Goal: Task Accomplishment & Management: Manage account settings

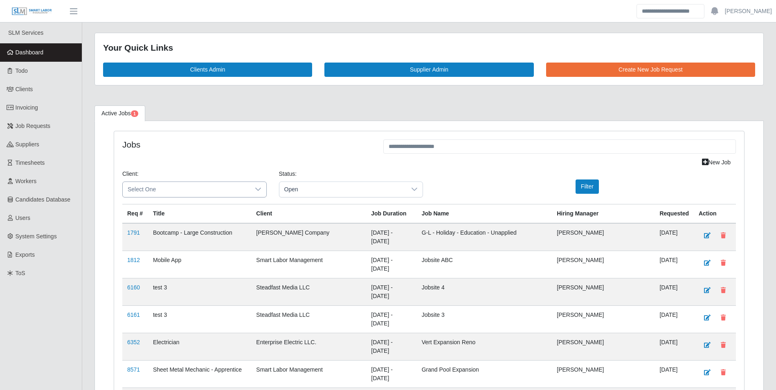
click at [257, 183] on div at bounding box center [258, 189] width 16 height 15
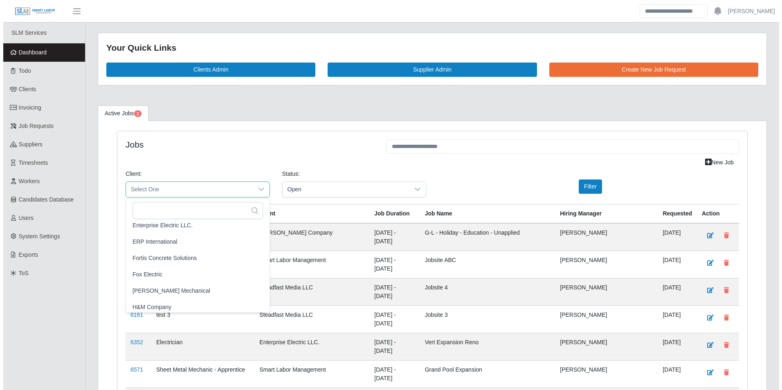
scroll to position [368, 0]
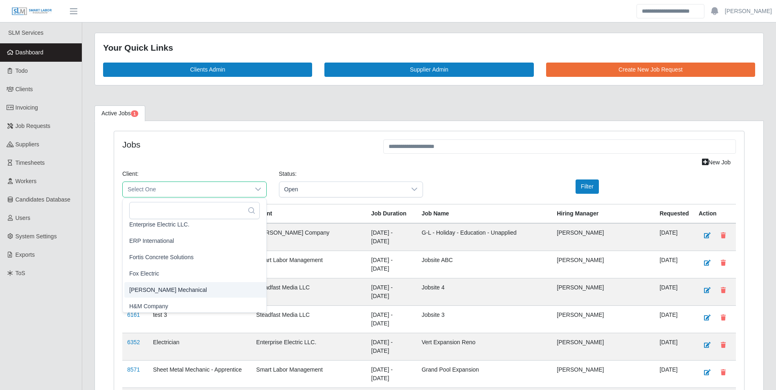
click at [188, 287] on span "George Wayne Mechanical" at bounding box center [168, 289] width 78 height 9
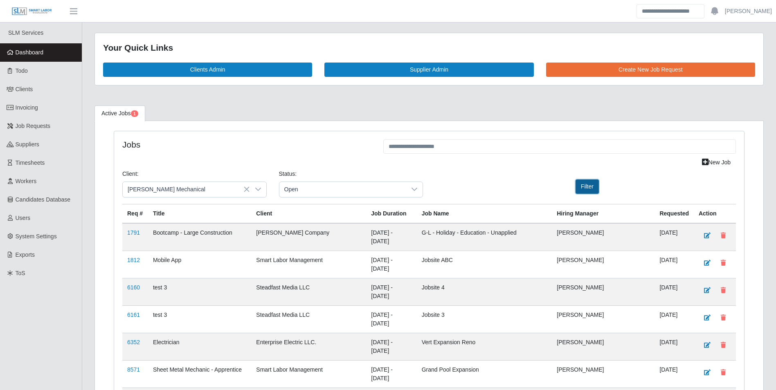
drag, startPoint x: 586, startPoint y: 188, endPoint x: 490, endPoint y: 187, distance: 95.7
click at [585, 187] on button "Filter" at bounding box center [586, 187] width 23 height 14
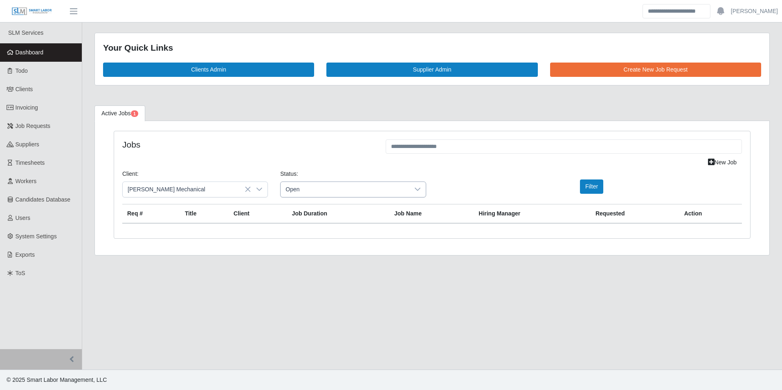
click at [416, 193] on div at bounding box center [417, 189] width 16 height 15
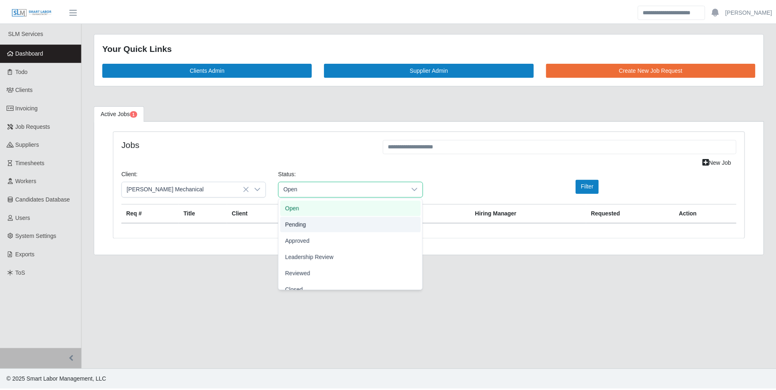
scroll to position [25, 0]
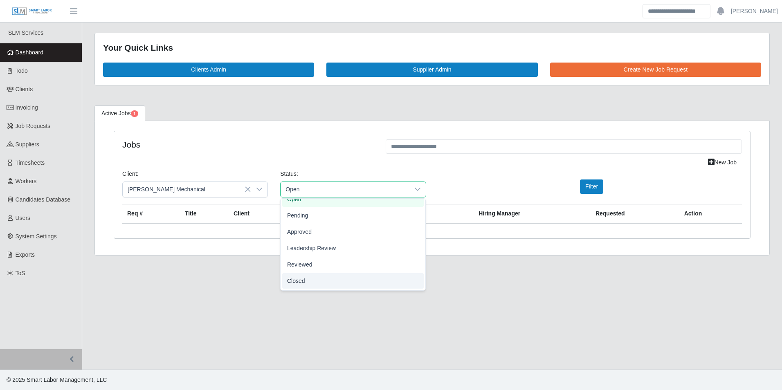
click at [303, 281] on span "Closed" at bounding box center [296, 280] width 18 height 9
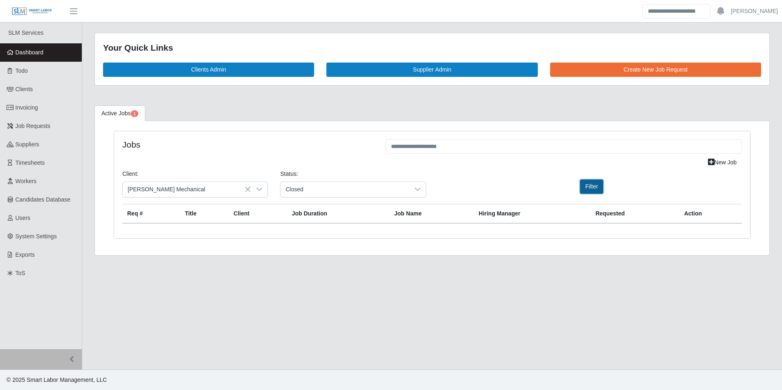
click at [582, 189] on button "Filter" at bounding box center [591, 187] width 23 height 14
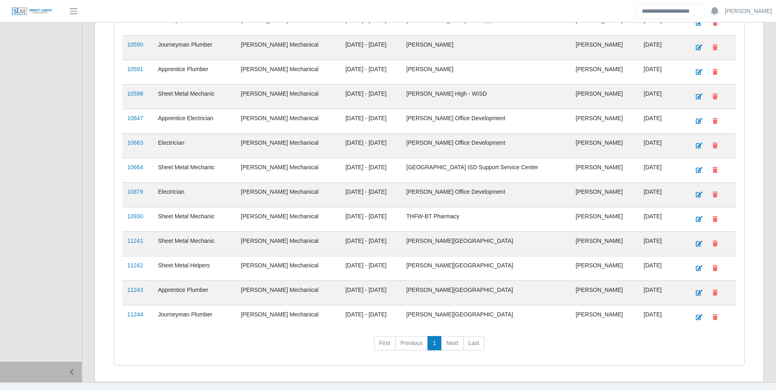
scroll to position [790, 0]
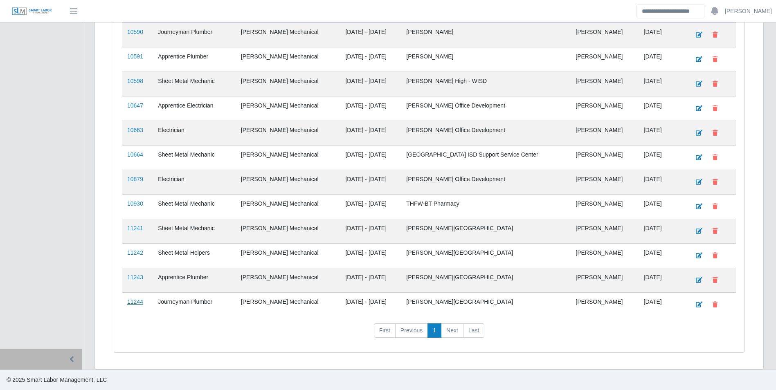
click at [133, 302] on link "11244" at bounding box center [135, 302] width 16 height 7
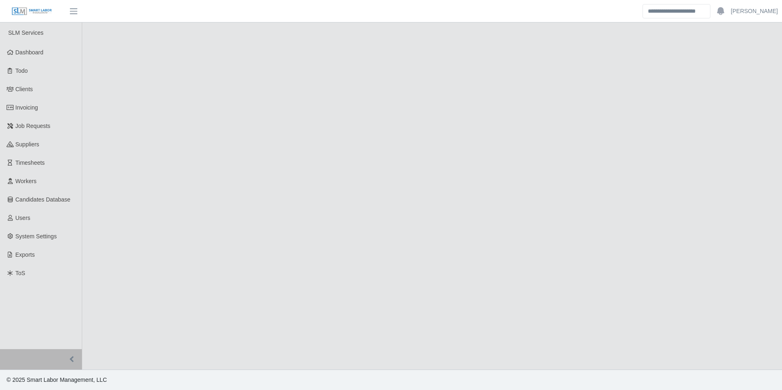
select select "******"
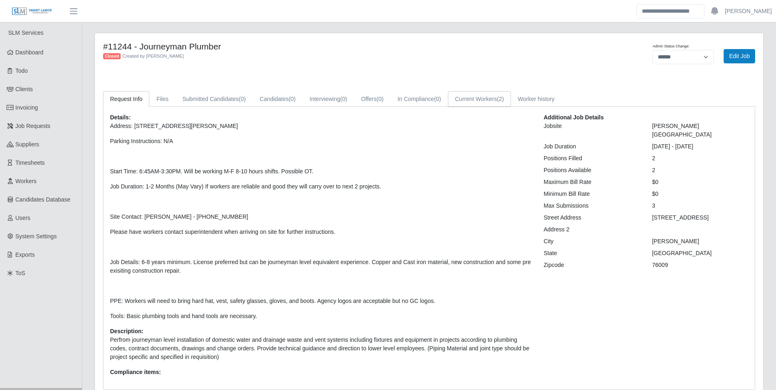
click at [496, 106] on link "Current Workers (2)" at bounding box center [479, 99] width 63 height 16
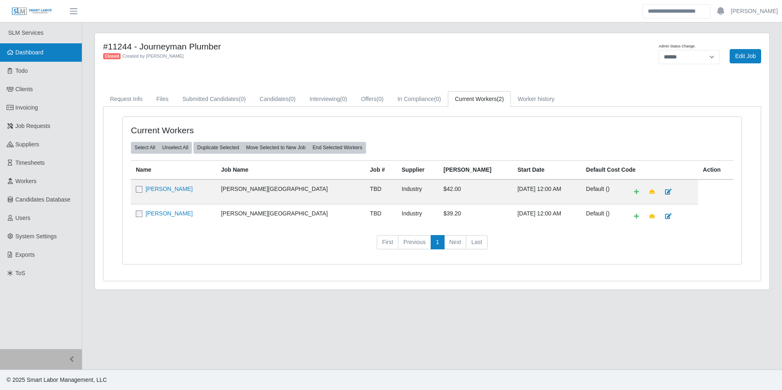
click at [39, 53] on span "Dashboard" at bounding box center [30, 52] width 28 height 7
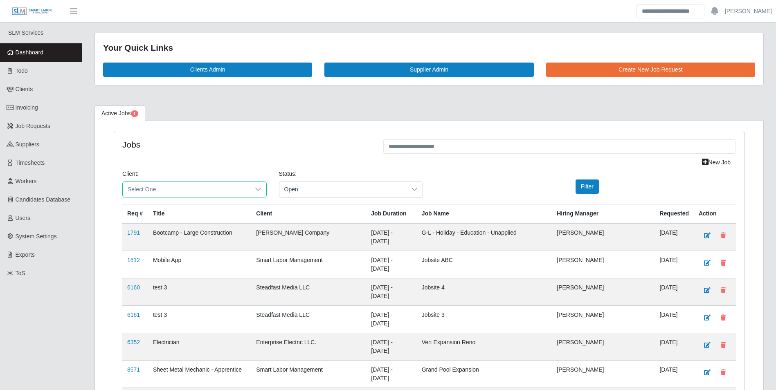
click at [245, 186] on span "Select One" at bounding box center [186, 189] width 127 height 15
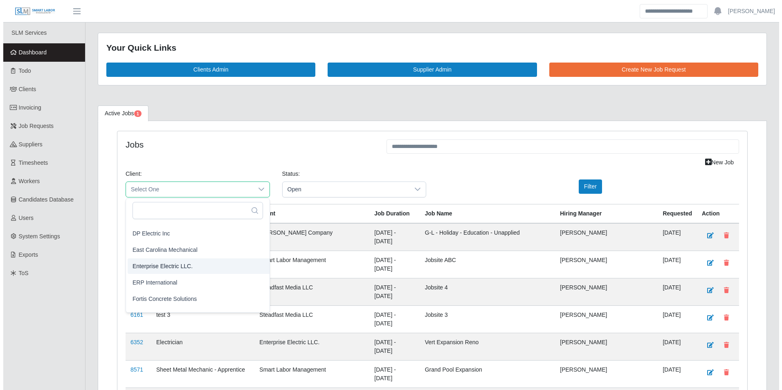
scroll to position [368, 0]
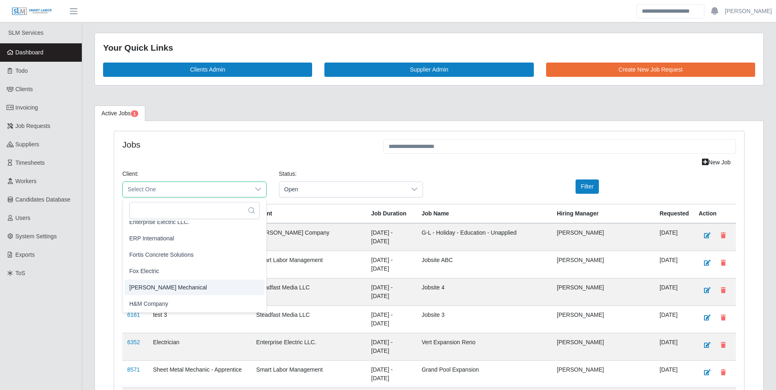
click at [182, 288] on span "George Wayne Mechanical" at bounding box center [168, 287] width 78 height 9
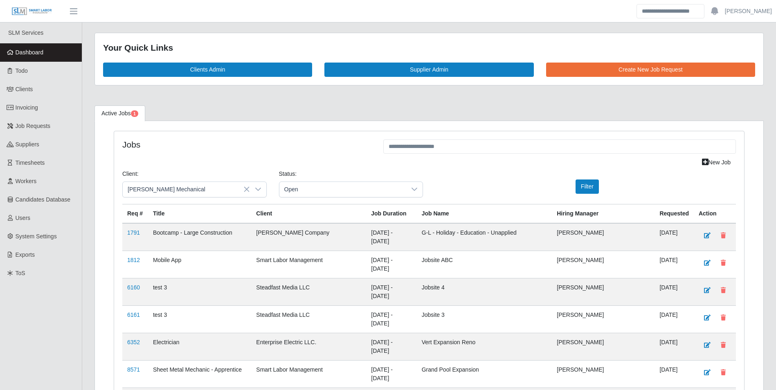
click at [575, 197] on div "Client: George Wayne Mechanical Status: Open Filter" at bounding box center [429, 187] width 626 height 34
click at [579, 190] on button "Filter" at bounding box center [586, 187] width 23 height 14
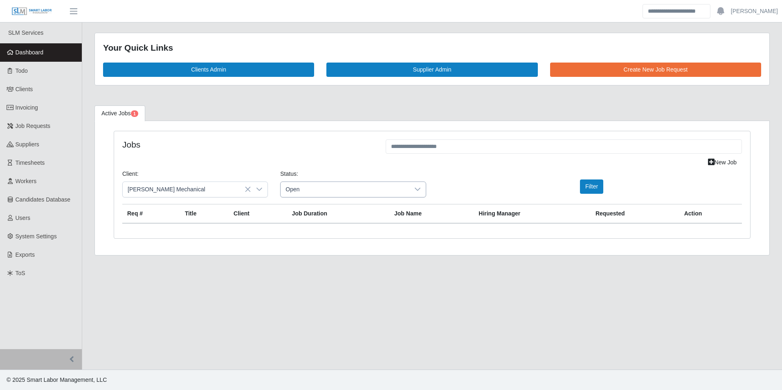
click at [412, 192] on div at bounding box center [417, 189] width 16 height 15
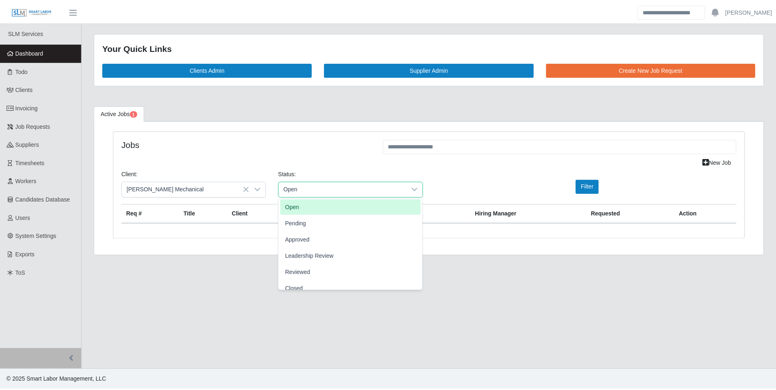
scroll to position [25, 0]
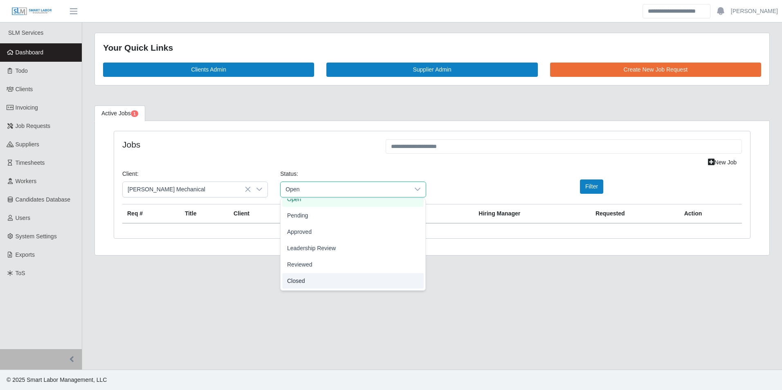
click at [306, 282] on li "Closed" at bounding box center [352, 281] width 141 height 16
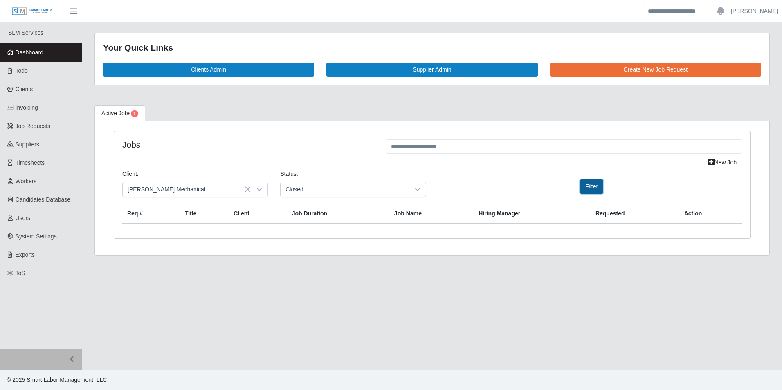
click at [593, 191] on button "Filter" at bounding box center [591, 187] width 23 height 14
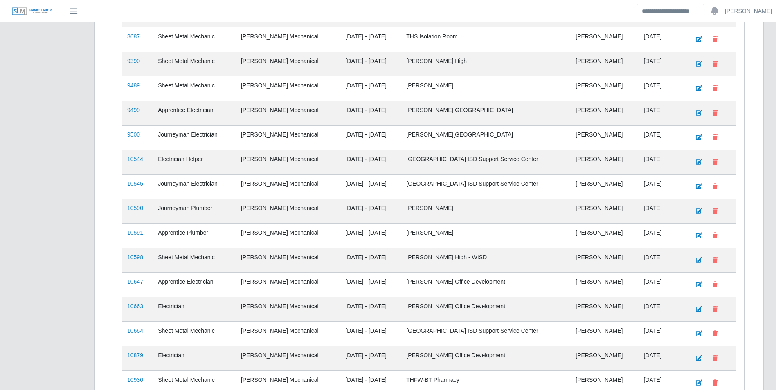
scroll to position [790, 0]
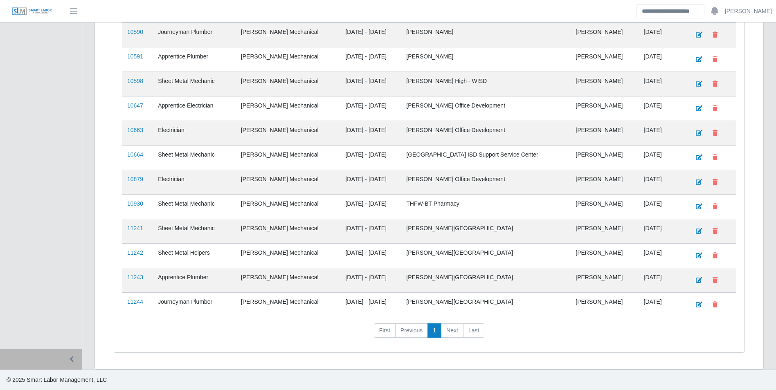
drag, startPoint x: 126, startPoint y: 277, endPoint x: 130, endPoint y: 279, distance: 4.6
click at [127, 277] on td "11243" at bounding box center [137, 280] width 31 height 25
click at [131, 279] on link "11243" at bounding box center [135, 277] width 16 height 7
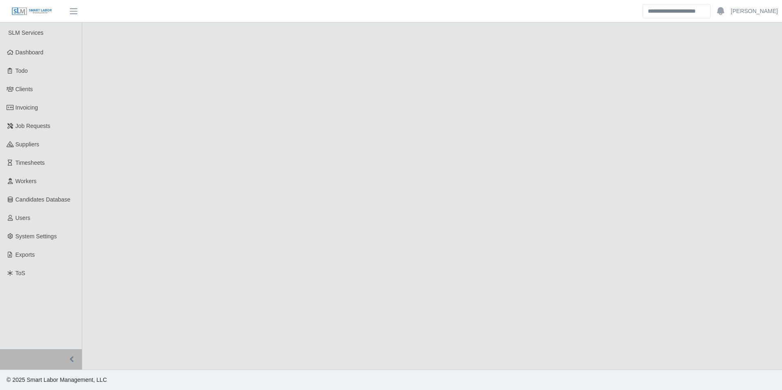
select select "******"
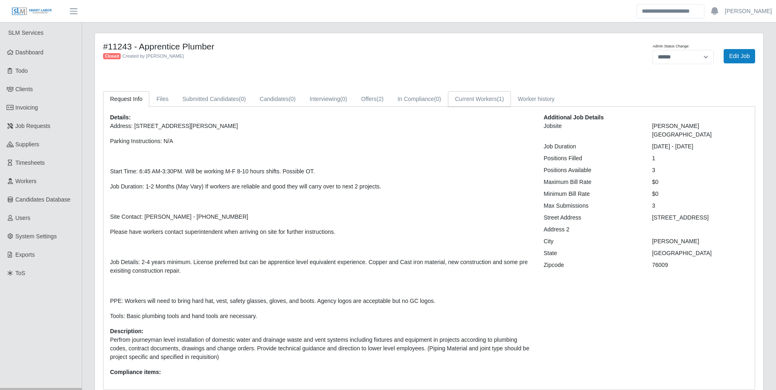
click at [490, 98] on link "Current Workers (1)" at bounding box center [479, 99] width 63 height 16
